Goal: Task Accomplishment & Management: Complete application form

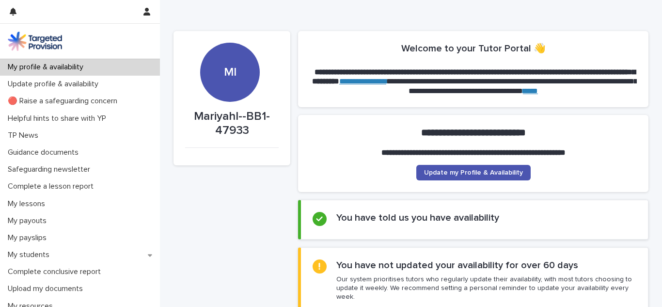
click at [45, 251] on p "My students" at bounding box center [30, 254] width 53 height 9
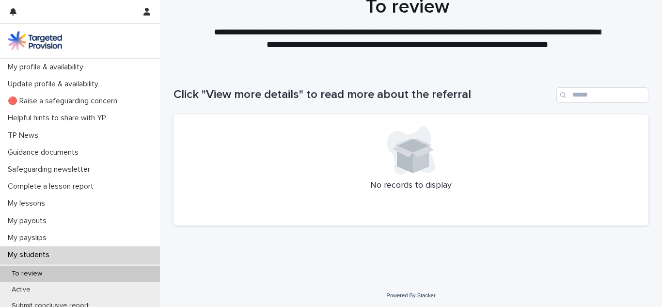
scroll to position [32, 0]
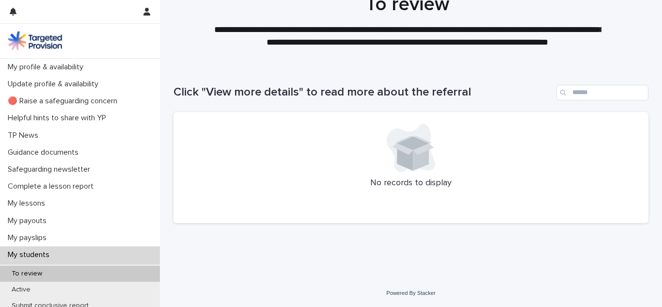
click at [103, 289] on div "Active" at bounding box center [80, 289] width 160 height 16
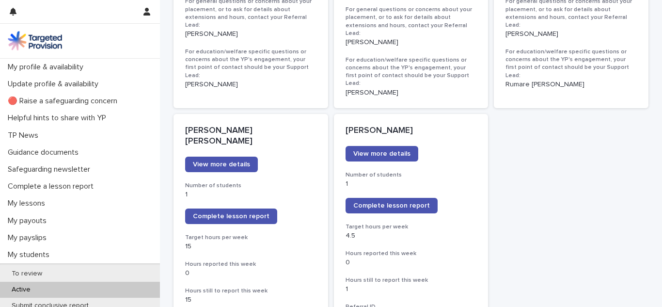
scroll to position [711, 0]
click at [413, 202] on span "Complete lesson report" at bounding box center [391, 205] width 77 height 7
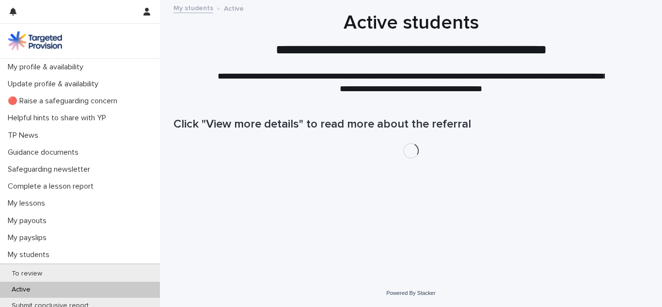
click at [105, 68] on div "My profile & availability" at bounding box center [80, 67] width 160 height 17
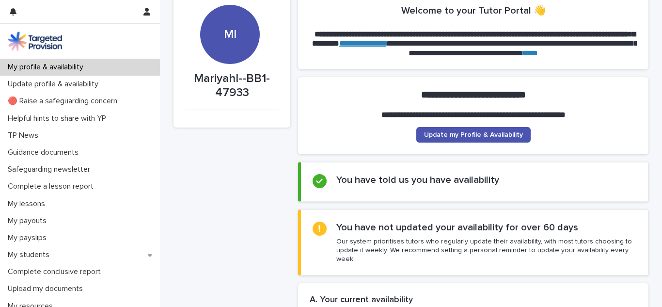
scroll to position [38, 0]
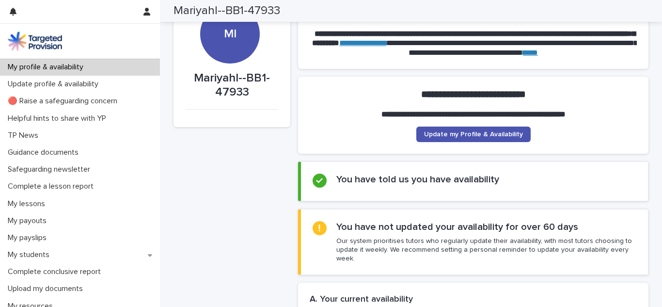
click at [47, 206] on p "My lessons" at bounding box center [28, 203] width 49 height 9
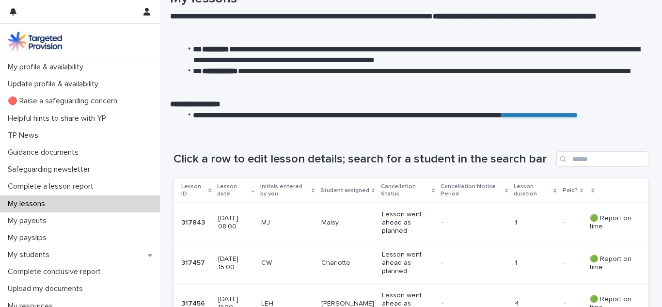
scroll to position [62, 0]
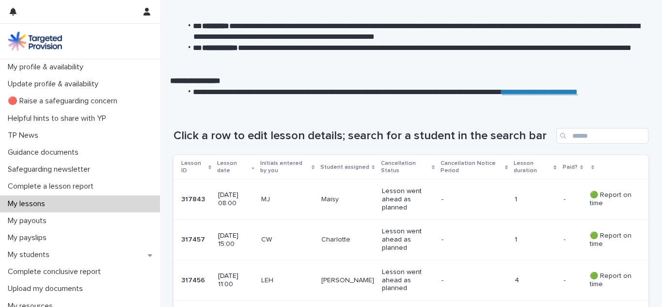
click at [590, 200] on p "🟢 Report on time" at bounding box center [610, 199] width 43 height 16
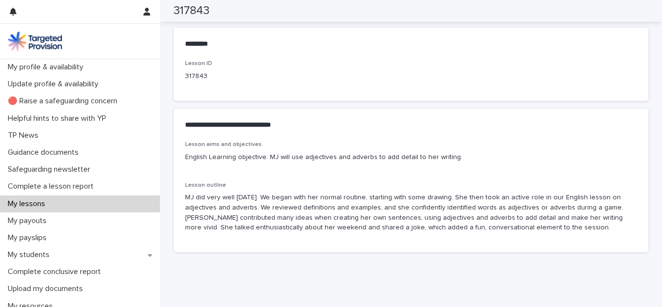
scroll to position [504, 0]
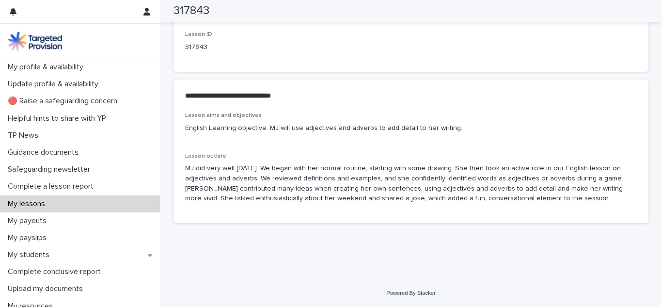
click at [103, 201] on div "My lessons" at bounding box center [80, 203] width 160 height 17
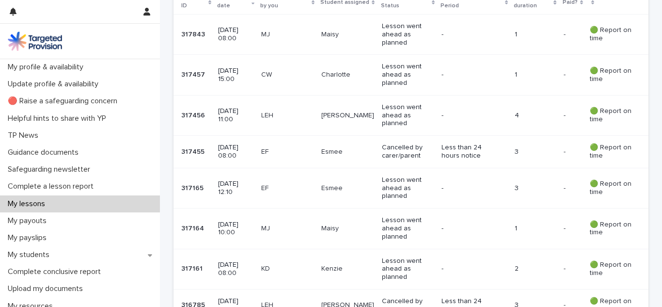
scroll to position [229, 0]
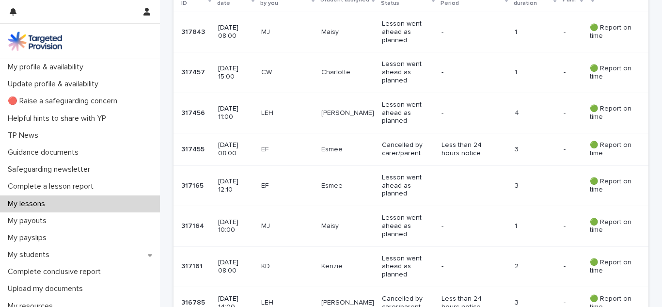
click at [67, 251] on div "My students" at bounding box center [80, 254] width 160 height 17
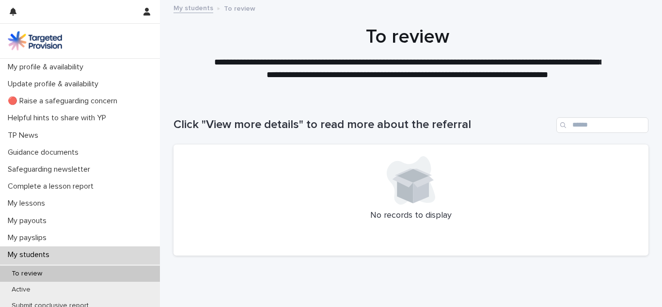
click at [64, 288] on div "Active" at bounding box center [80, 289] width 160 height 16
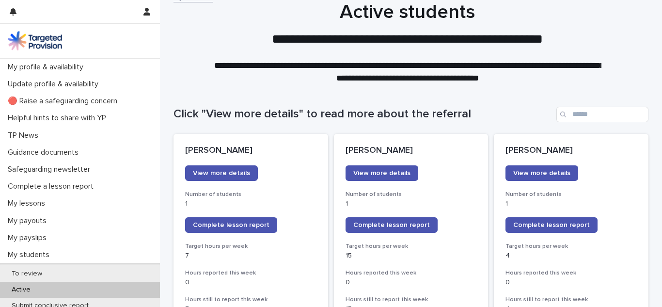
scroll to position [12, 0]
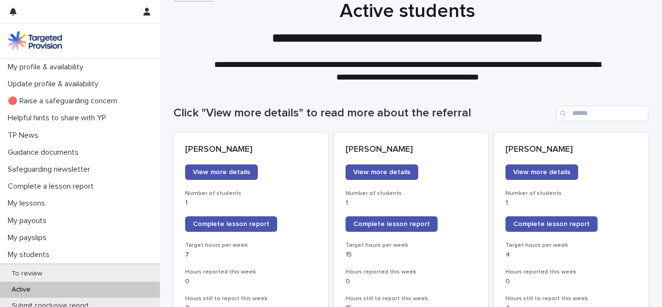
click at [532, 226] on span "Complete lesson report" at bounding box center [551, 223] width 77 height 7
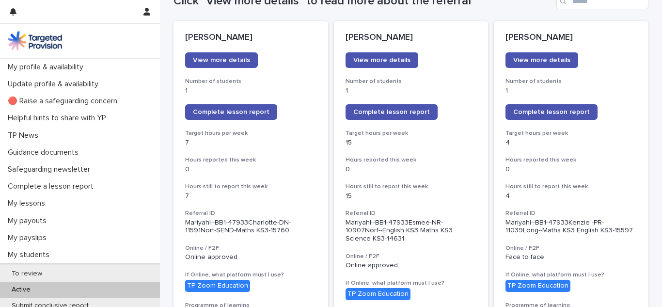
scroll to position [124, 0]
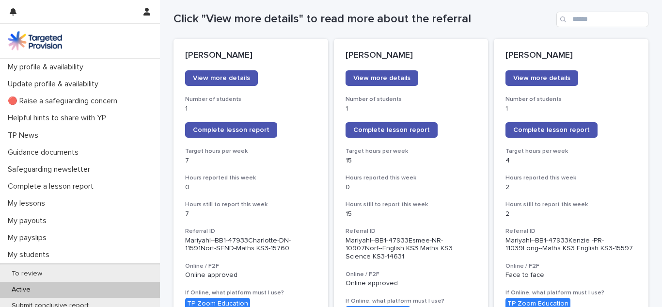
scroll to position [103, 0]
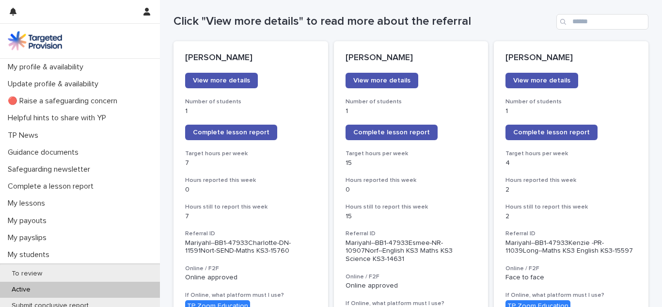
click at [396, 140] on link "Complete lesson report" at bounding box center [391, 131] width 92 height 15
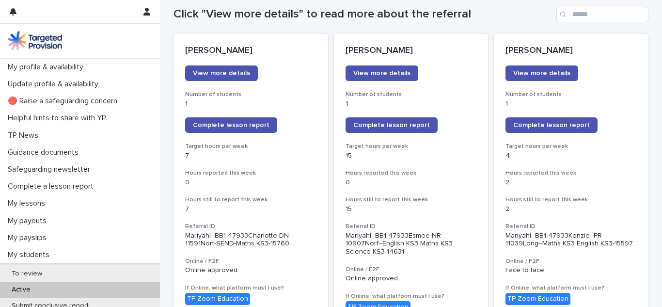
scroll to position [116, 0]
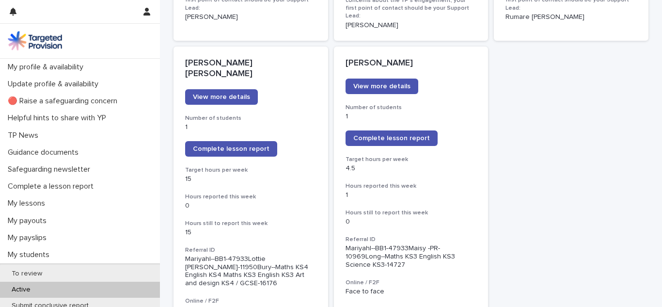
scroll to position [776, 0]
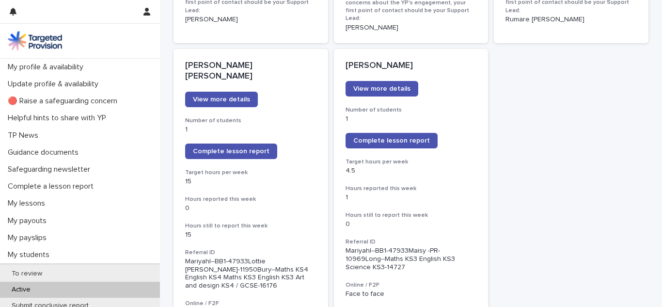
click at [243, 148] on span "Complete lesson report" at bounding box center [231, 151] width 77 height 7
